Goal: Information Seeking & Learning: Learn about a topic

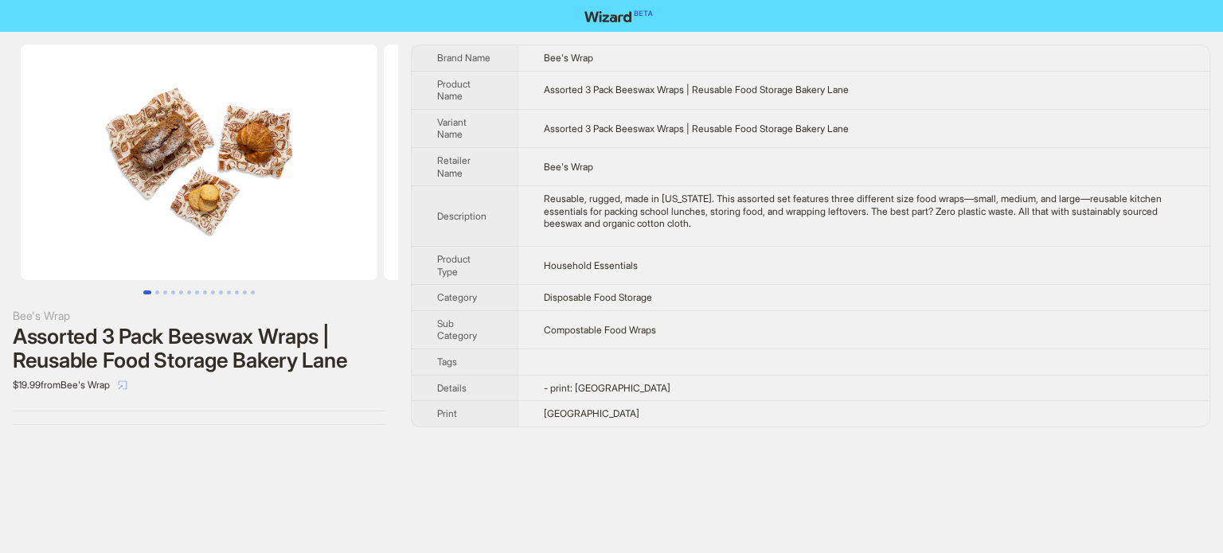
click at [127, 387] on icon "select" at bounding box center [123, 385] width 10 height 10
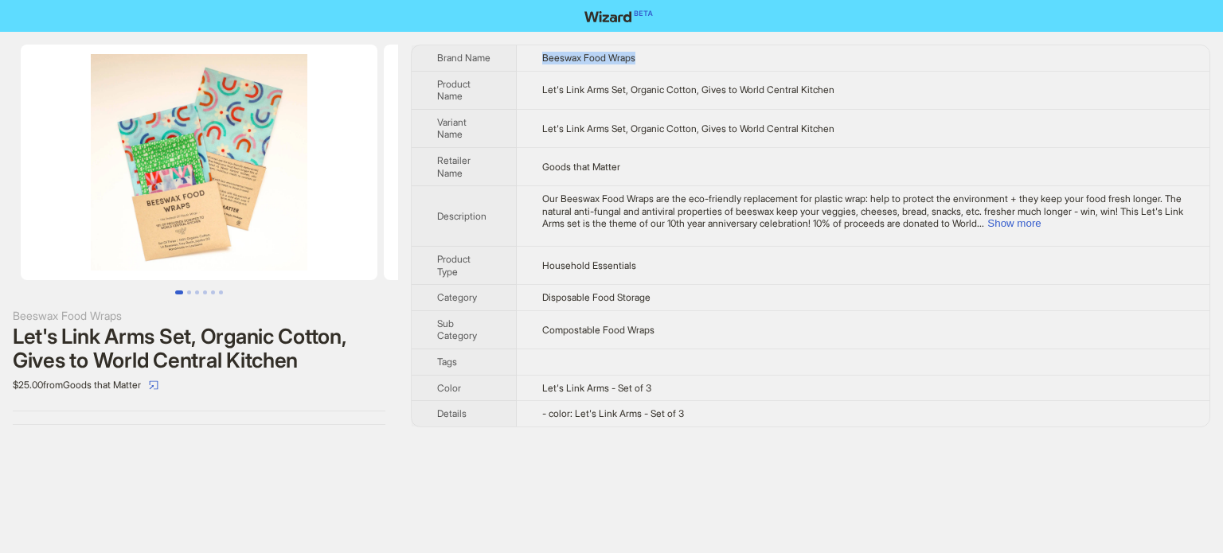
drag, startPoint x: 540, startPoint y: 58, endPoint x: 646, endPoint y: 64, distance: 106.0
click at [646, 64] on td "Beeswax Food Wraps" at bounding box center [863, 57] width 693 height 25
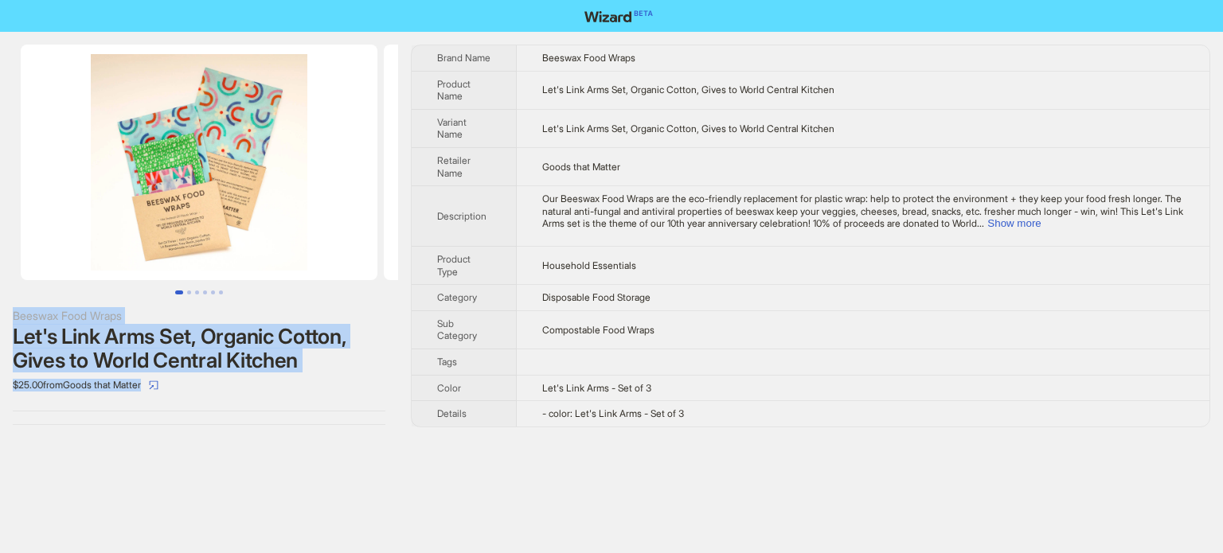
drag, startPoint x: 45, startPoint y: 330, endPoint x: 291, endPoint y: 392, distance: 253.5
click at [291, 392] on div "Beeswax Food Wraps Let's Link Arms Set, Organic Cotton, Gives to World Central …" at bounding box center [199, 235] width 398 height 406
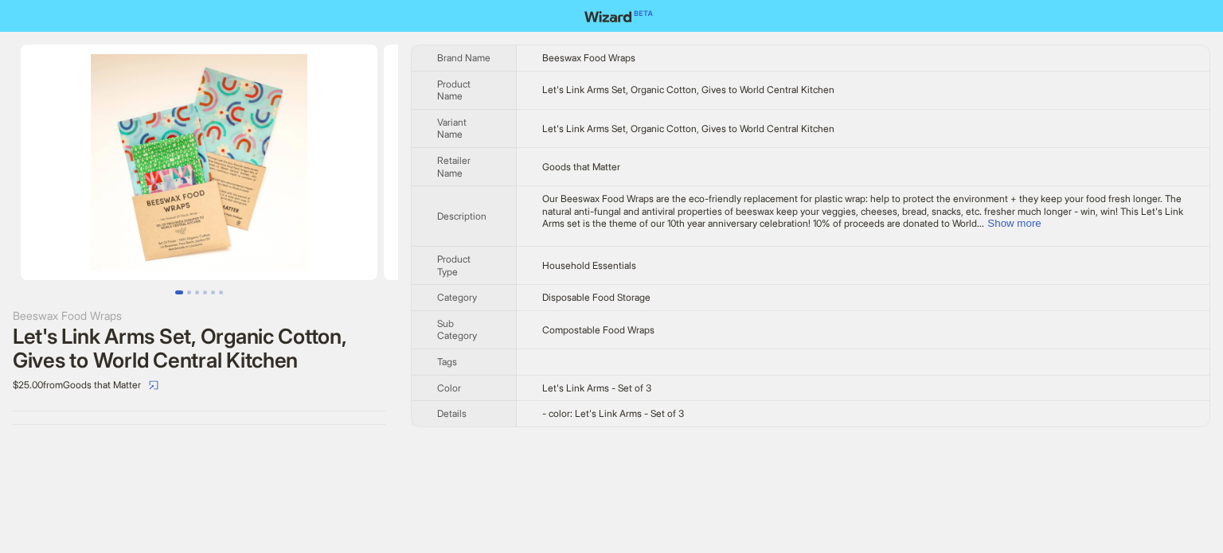
click at [616, 77] on td "Let's Link Arms Set, Organic Cotton, Gives to World Central Kitchen" at bounding box center [863, 90] width 693 height 38
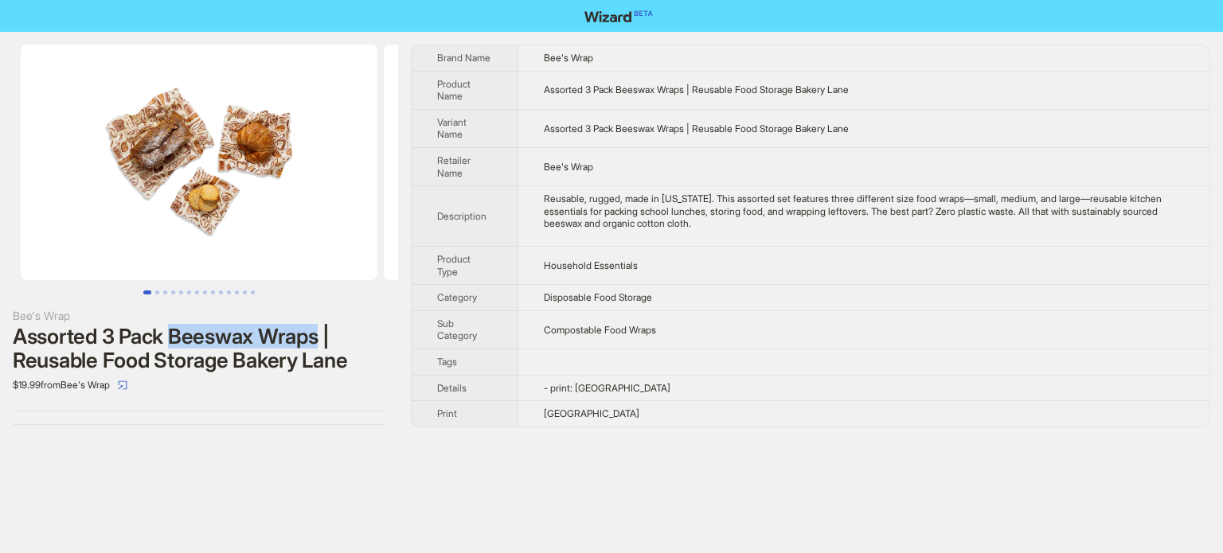
drag, startPoint x: 320, startPoint y: 344, endPoint x: 170, endPoint y: 343, distance: 150.4
click at [170, 343] on div "Assorted 3 Pack Beeswax Wraps | Reusable Food Storage Bakery Lane" at bounding box center [199, 349] width 373 height 48
drag, startPoint x: 107, startPoint y: 357, endPoint x: 161, endPoint y: 357, distance: 53.3
click at [161, 357] on div "Assorted 3 Pack Beeswax Wraps | Reusable Food Storage Bakery Lane" at bounding box center [199, 349] width 373 height 48
drag, startPoint x: 544, startPoint y: 61, endPoint x: 614, endPoint y: 60, distance: 70.8
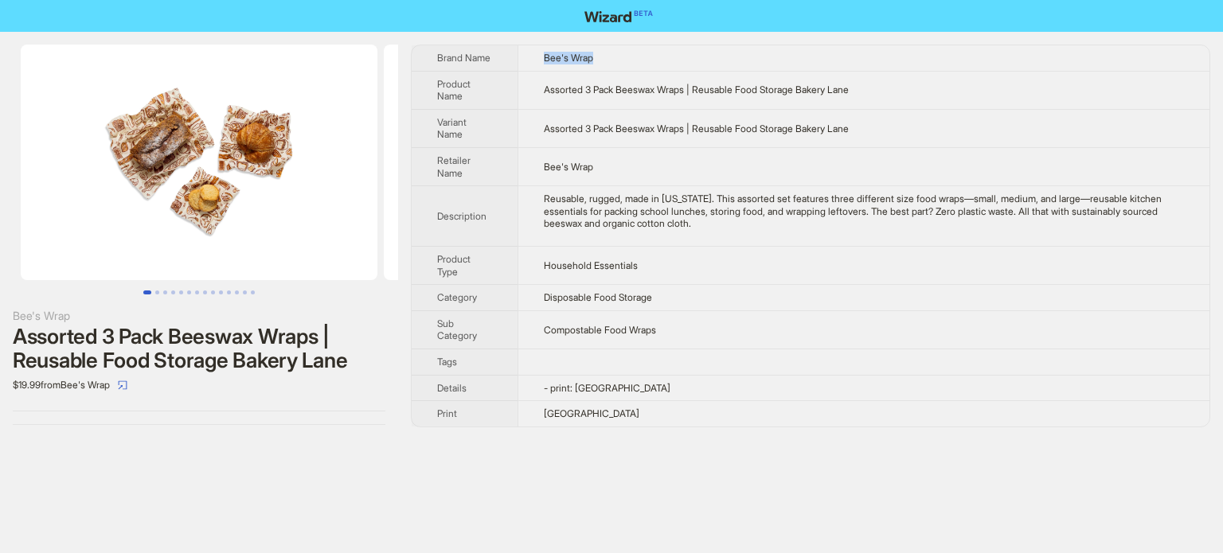
click at [614, 60] on td "Bee's Wrap" at bounding box center [863, 57] width 692 height 25
drag, startPoint x: 176, startPoint y: 335, endPoint x: 344, endPoint y: 341, distance: 168.1
click at [344, 341] on div "Assorted 3 Pack Beeswax Wraps | Reusable Food Storage Bakery Lane" at bounding box center [199, 349] width 373 height 48
